Goal: Task Accomplishment & Management: Complete application form

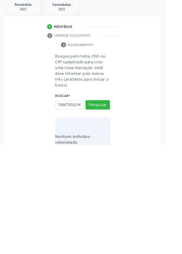
scroll to position [0, 11]
type input "702706678332960"
click at [109, 209] on button "Pesquisar" at bounding box center [107, 210] width 27 height 10
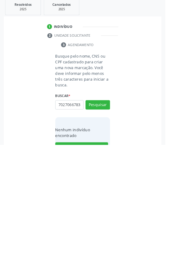
scroll to position [0, 0]
type input "7"
type input "71964639433"
click at [105, 208] on button "Pesquisar" at bounding box center [107, 210] width 27 height 10
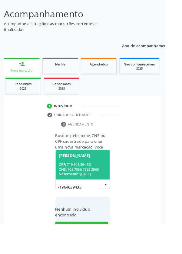
scroll to position [48, 0]
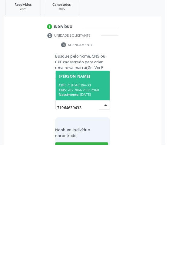
click at [85, 196] on span "Nascimento:" at bounding box center [76, 198] width 22 height 5
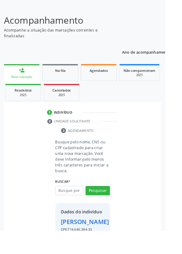
scroll to position [45, 0]
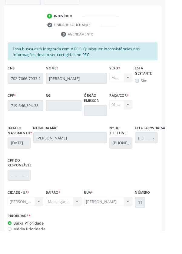
scroll to position [158, 0]
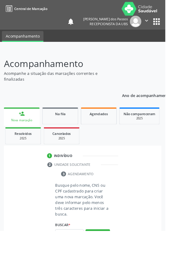
click at [71, 254] on input "text" at bounding box center [76, 258] width 31 height 10
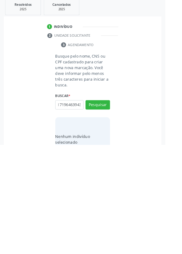
scroll to position [0, 6]
type input "7171964639433"
click at [110, 212] on button "Pesquisar" at bounding box center [107, 210] width 27 height 10
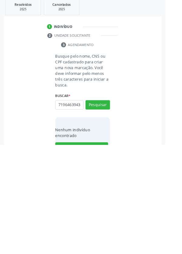
scroll to position [0, 1]
type input "71964639433"
click at [106, 209] on button "Pesquisar" at bounding box center [107, 210] width 27 height 10
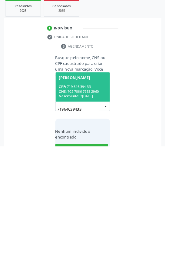
scroll to position [48, 0]
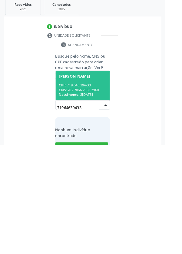
click at [79, 191] on div "CNS: 702 7066 7933 2960" at bounding box center [91, 193] width 53 height 5
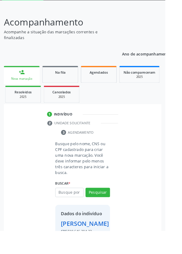
scroll to position [45, 0]
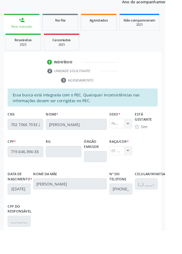
scroll to position [144, 0]
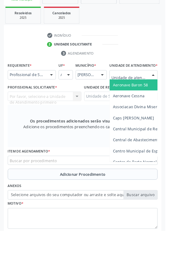
scroll to position [147, 0]
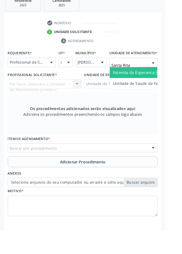
type input "Santa Rita"
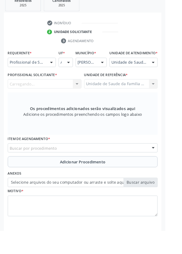
click at [39, 98] on div "Carregando... Nenhum resultado encontrado para: " " Não há nenhuma opção para s…" at bounding box center [48, 92] width 81 height 10
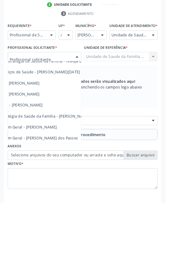
click at [80, 161] on span "Médico da Estratégia de Saúde da Família - [PERSON_NAME]" at bounding box center [37, 158] width 123 height 6
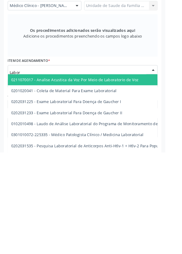
type input "Labora"
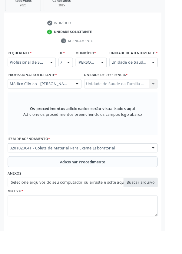
click at [26, 185] on button "Adicionar Procedimento" at bounding box center [90, 178] width 165 height 12
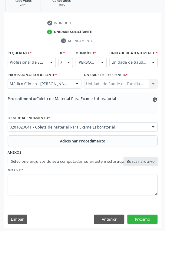
scroll to position [127, 0]
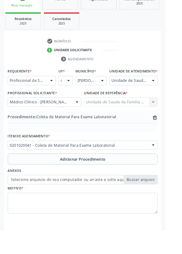
click at [40, 203] on label "Selecione arquivos do seu computador ou arraste e solte aqui" at bounding box center [90, 198] width 165 height 10
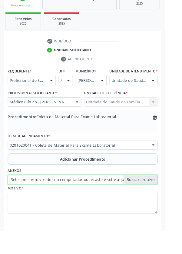
click at [40, 203] on input "Selecione arquivos do seu computador ou arraste e solte aqui" at bounding box center [90, 198] width 165 height 10
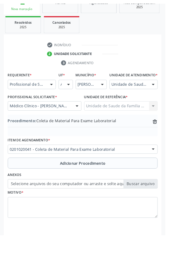
scroll to position [118, 0]
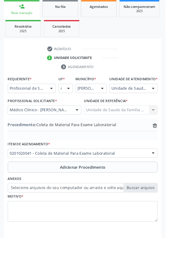
type input "C:\fakepath\17601044581661796422763402848446.jpg"
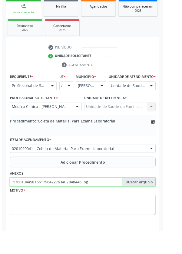
scroll to position [127, 0]
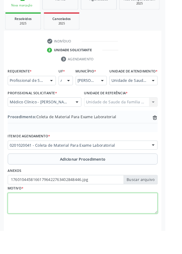
click at [51, 231] on textarea at bounding box center [90, 224] width 165 height 23
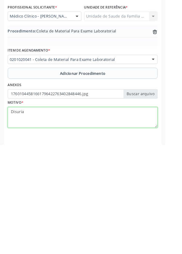
type textarea "Disuria"
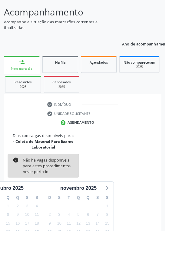
scroll to position [57, 0]
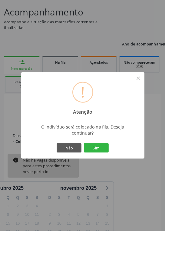
click at [113, 168] on button "Sim" at bounding box center [106, 163] width 27 height 10
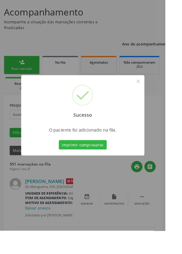
scroll to position [0, 0]
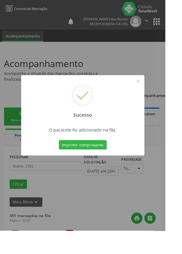
click at [92, 165] on button "Imprimir comprovante" at bounding box center [91, 159] width 53 height 10
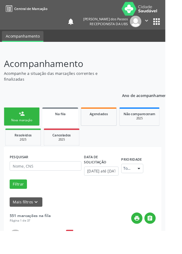
click at [19, 131] on div "Nova marcação" at bounding box center [24, 132] width 30 height 5
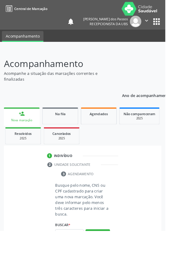
click at [17, 128] on link "person_add Nova marcação" at bounding box center [23, 128] width 39 height 20
click at [76, 254] on input "text" at bounding box center [76, 258] width 31 height 10
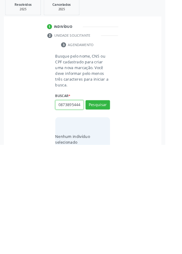
scroll to position [0, 1]
type input "08738954443"
click at [107, 211] on button "Pesquisar" at bounding box center [107, 210] width 27 height 10
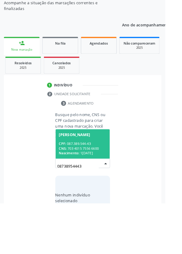
scroll to position [48, 0]
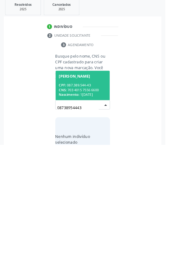
click at [85, 189] on div "CPF: 087.389.544-43" at bounding box center [91, 188] width 53 height 5
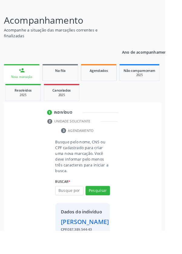
scroll to position [45, 0]
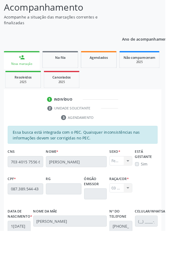
scroll to position [144, 0]
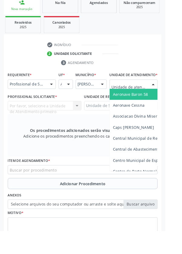
scroll to position [147, 0]
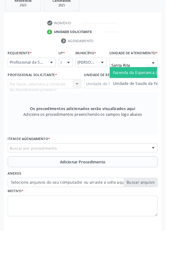
type input "Santa Rita"
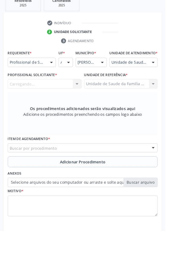
click at [39, 98] on div "Carregando... Nenhum resultado encontrado para: " " Não há nenhuma opção para s…" at bounding box center [48, 92] width 81 height 10
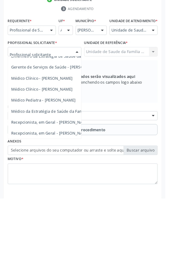
click at [58, 161] on span "Médico da Estratégia de Saúde da Família - [PERSON_NAME]" at bounding box center [73, 158] width 123 height 6
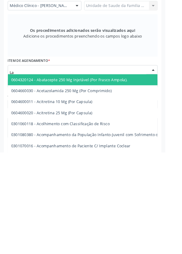
type input "Lab"
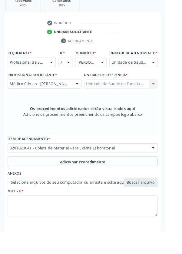
click at [33, 183] on button "Adicionar Procedimento" at bounding box center [90, 178] width 165 height 12
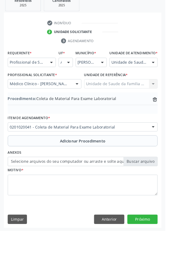
scroll to position [127, 0]
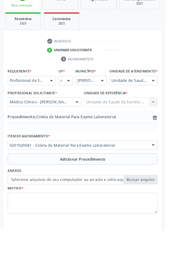
click at [18, 203] on label "Selecione arquivos do seu computador ou arraste e solte aqui" at bounding box center [90, 198] width 165 height 10
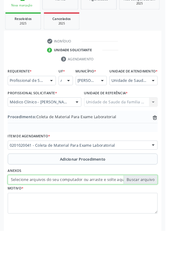
click at [18, 203] on input "Selecione arquivos do seu computador ou arraste e solte aqui" at bounding box center [90, 198] width 165 height 10
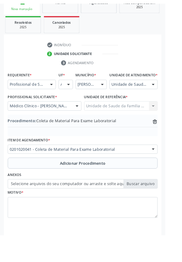
scroll to position [118, 0]
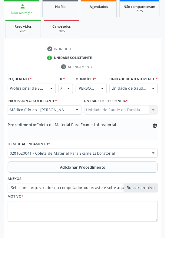
type input "C:\fakepath\17601047825686251017565889695307.jpg"
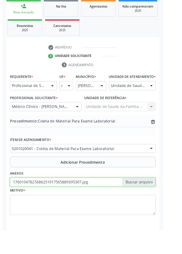
scroll to position [127, 0]
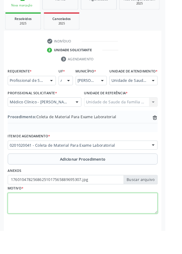
click at [60, 230] on textarea at bounding box center [90, 224] width 165 height 23
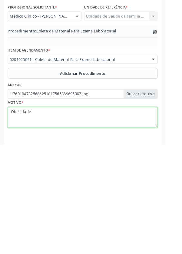
type textarea "Obesidade"
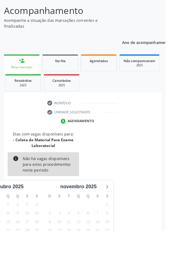
scroll to position [57, 0]
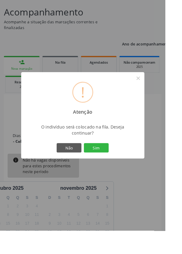
click at [114, 168] on button "Sim" at bounding box center [106, 163] width 27 height 10
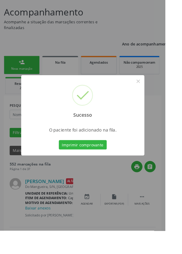
scroll to position [0, 0]
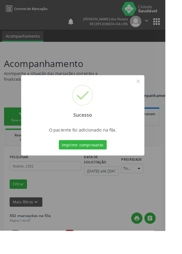
click at [94, 165] on button "Imprimir comprovante" at bounding box center [91, 159] width 53 height 10
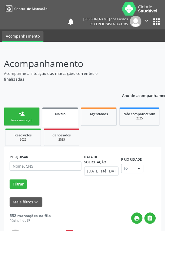
click at [22, 128] on div "person_add" at bounding box center [24, 125] width 7 height 7
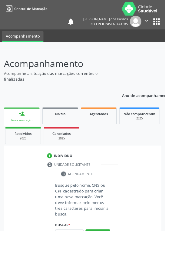
click at [18, 126] on link "person_add Nova marcação" at bounding box center [23, 128] width 39 height 20
click at [75, 254] on input "text" at bounding box center [76, 258] width 31 height 10
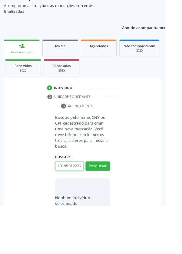
scroll to position [0, 11]
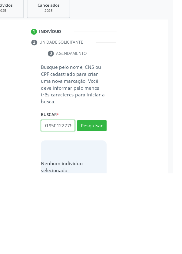
type input "700701950122776"
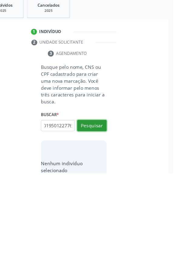
click at [105, 211] on button "Pesquisar" at bounding box center [107, 210] width 27 height 10
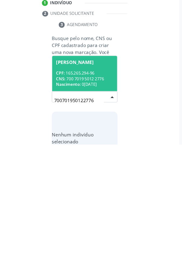
scroll to position [47, 0]
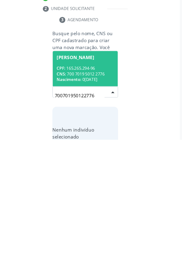
click at [87, 192] on div "CNS: 700 7019 5012 2776" at bounding box center [91, 194] width 53 height 5
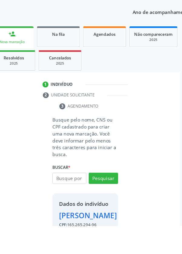
scroll to position [45, 0]
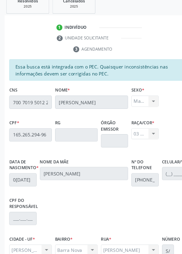
scroll to position [147, 0]
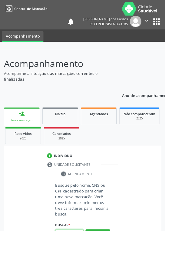
click at [75, 254] on input "text" at bounding box center [76, 258] width 31 height 10
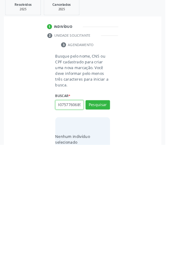
scroll to position [0, 11]
type input "704307577606892"
click at [107, 206] on button "Pesquisar" at bounding box center [107, 210] width 27 height 10
type input "704307577606892"
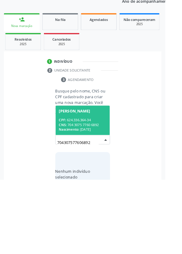
scroll to position [48, 0]
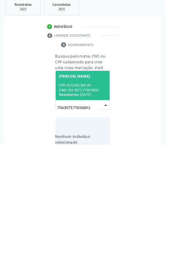
click at [92, 189] on div "CPF: 624.336.364-34" at bounding box center [91, 188] width 53 height 5
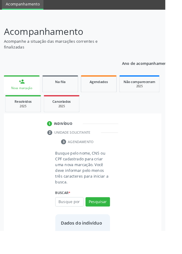
scroll to position [35, 0]
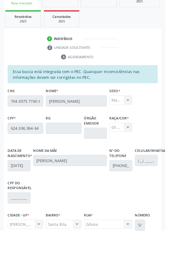
scroll to position [144, 0]
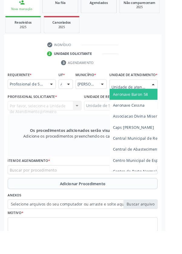
scroll to position [146, 0]
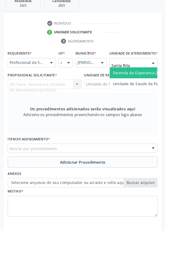
type input "Santa Rita"
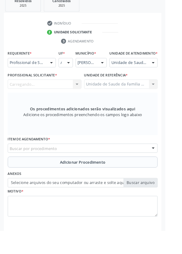
click at [38, 98] on div "Carregando... Nenhum resultado encontrado para: " " Não há nenhuma opção para s…" at bounding box center [48, 93] width 81 height 10
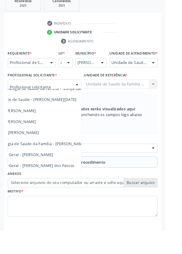
scroll to position [55, 42]
click at [75, 161] on span "Médico da Estratégia de Saúde da Família - [PERSON_NAME]" at bounding box center [32, 158] width 123 height 6
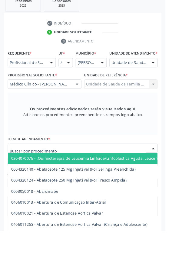
scroll to position [146, 0]
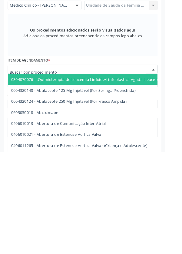
click at [40, 170] on input "text" at bounding box center [86, 167] width 151 height 12
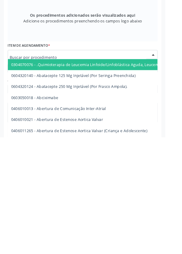
scroll to position [150, 0]
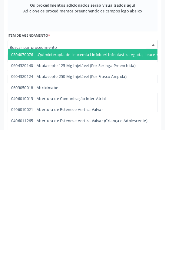
click at [22, 166] on input "text" at bounding box center [86, 163] width 151 height 12
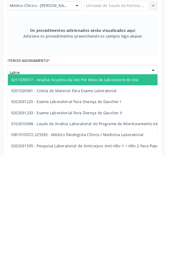
type input "Labora"
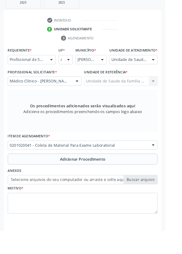
click at [32, 181] on button "Adicionar Procedimento" at bounding box center [90, 175] width 165 height 12
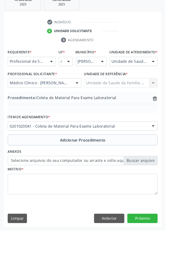
scroll to position [127, 0]
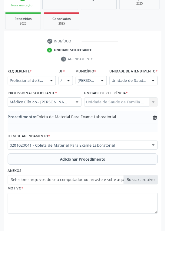
click at [29, 203] on label "Selecione arquivos do seu computador ou arraste e solte aqui" at bounding box center [90, 198] width 165 height 10
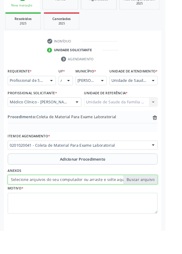
click at [29, 203] on input "Selecione arquivos do seu computador ou arraste e solte aqui" at bounding box center [90, 198] width 165 height 10
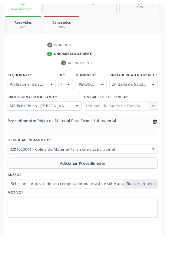
scroll to position [118, 0]
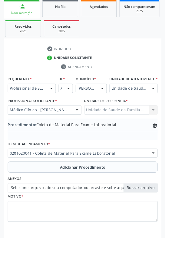
type input "C:\fakepath\17601054651712041372481494168052.jpg"
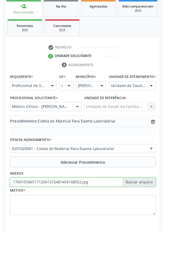
scroll to position [127, 0]
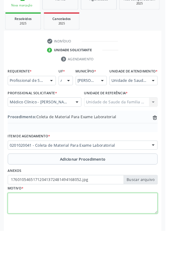
click at [35, 225] on textarea at bounding box center [90, 224] width 165 height 23
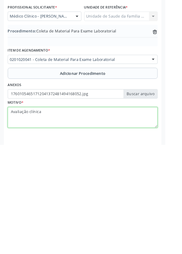
type textarea "Avaliação clínica"
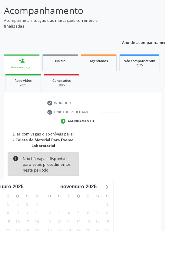
scroll to position [57, 0]
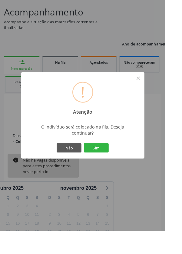
click at [117, 168] on button "Sim" at bounding box center [106, 163] width 27 height 10
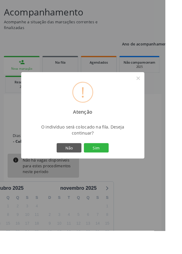
click at [114, 168] on button "Sim" at bounding box center [106, 163] width 27 height 10
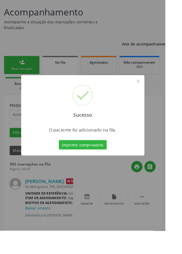
scroll to position [0, 0]
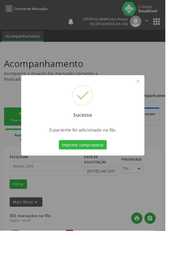
click at [95, 165] on button "Imprimir comprovante" at bounding box center [91, 159] width 53 height 10
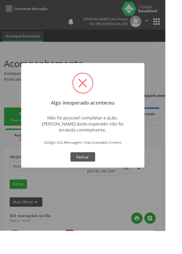
click at [100, 100] on span at bounding box center [91, 91] width 21 height 21
click at [101, 178] on button "Fechar" at bounding box center [91, 173] width 27 height 10
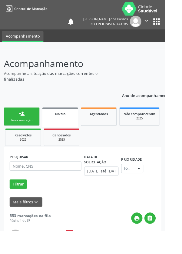
click at [19, 128] on link "person_add Nova marcação" at bounding box center [23, 128] width 39 height 20
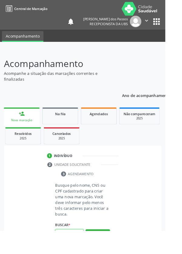
click at [78, 254] on input "text" at bounding box center [76, 258] width 31 height 10
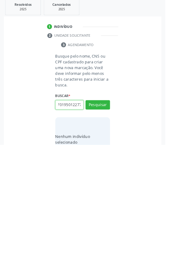
scroll to position [0, 11]
type input "700701950122776"
click at [106, 211] on button "Pesquisar" at bounding box center [107, 210] width 27 height 10
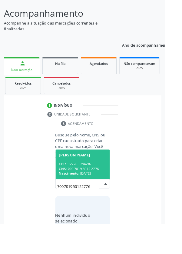
scroll to position [48, 0]
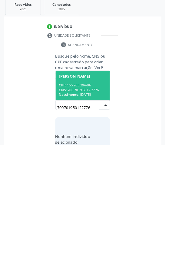
click at [82, 191] on div "CNS: 700 7019 5012 2776" at bounding box center [91, 193] width 53 height 5
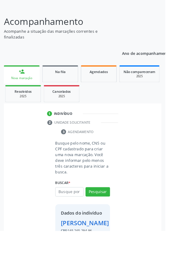
scroll to position [45, 0]
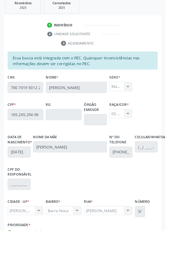
scroll to position [0, 0]
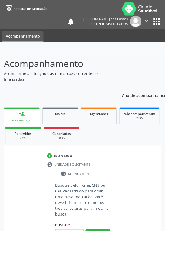
click at [78, 254] on input "text" at bounding box center [76, 258] width 31 height 10
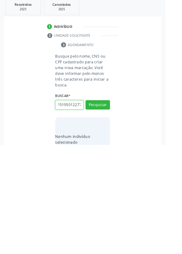
scroll to position [0, 11]
type input "700701950122776"
click at [107, 209] on button "Pesquisar" at bounding box center [107, 210] width 27 height 10
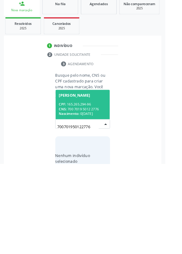
scroll to position [48, 0]
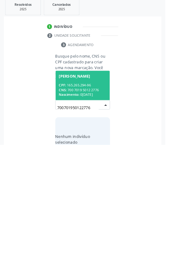
click at [81, 186] on div "CPF: 165.265.294-96" at bounding box center [91, 188] width 53 height 5
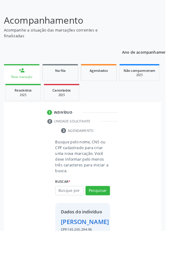
scroll to position [45, 0]
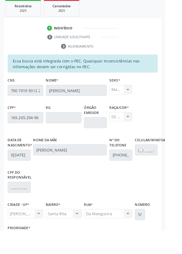
scroll to position [144, 0]
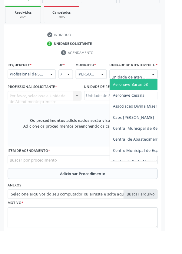
scroll to position [147, 0]
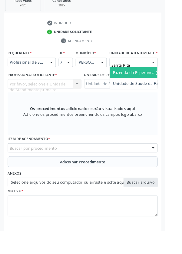
type input "Santa Rita"
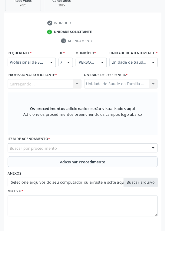
click at [42, 98] on div "Carregando... Nenhum resultado encontrado para: " " Não há nenhuma opção para s…" at bounding box center [48, 92] width 81 height 10
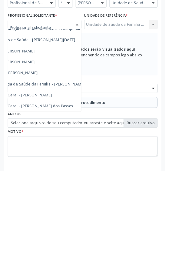
scroll to position [55, 44]
click at [74, 161] on span "Médico da Estratégia de Saúde da Família - [PERSON_NAME]" at bounding box center [29, 158] width 123 height 6
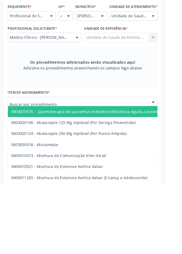
scroll to position [147, 0]
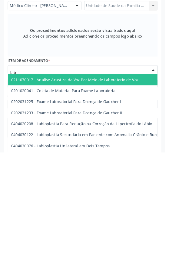
type input "Labo"
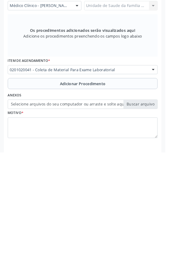
click at [126, 192] on div "Anexos Selecione arquivos do seu computador ou arraste e solte aqui" at bounding box center [91, 196] width 168 height 19
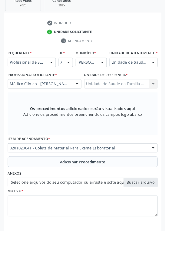
click at [38, 185] on button "Adicionar Procedimento" at bounding box center [90, 178] width 165 height 12
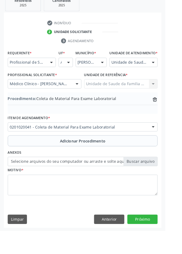
scroll to position [127, 0]
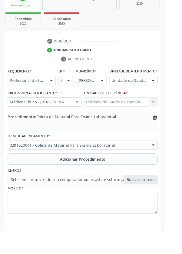
click at [52, 203] on label "Selecione arquivos do seu computador ou arraste e solte aqui" at bounding box center [90, 198] width 165 height 10
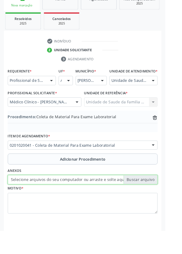
click at [52, 203] on input "Selecione arquivos do seu computador ou arraste e solte aqui" at bounding box center [90, 198] width 165 height 10
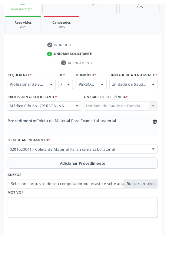
scroll to position [118, 0]
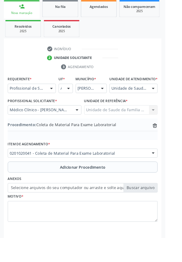
type input "C:\fakepath\1760105934261624518268296898782.jpg"
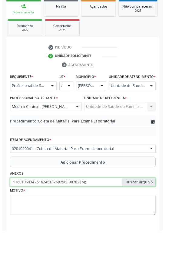
scroll to position [127, 0]
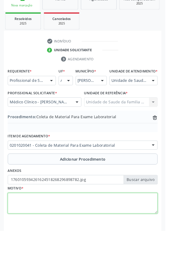
click at [42, 232] on textarea at bounding box center [90, 224] width 165 height 23
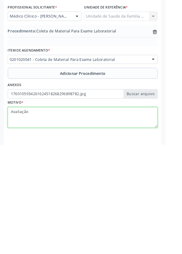
type textarea "Avaliação"
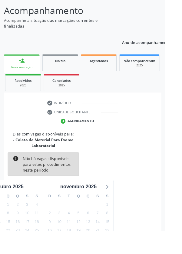
scroll to position [57, 0]
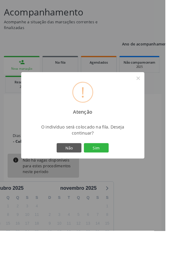
click at [116, 168] on button "Sim" at bounding box center [106, 163] width 27 height 10
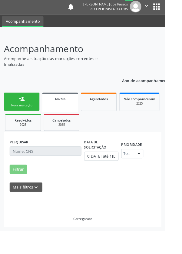
click at [104, 146] on button "Imprimir comprovante" at bounding box center [91, 143] width 26 height 5
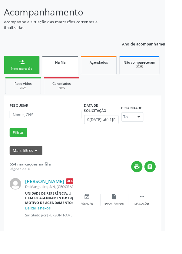
scroll to position [0, 0]
